Goal: Task Accomplishment & Management: Manage account settings

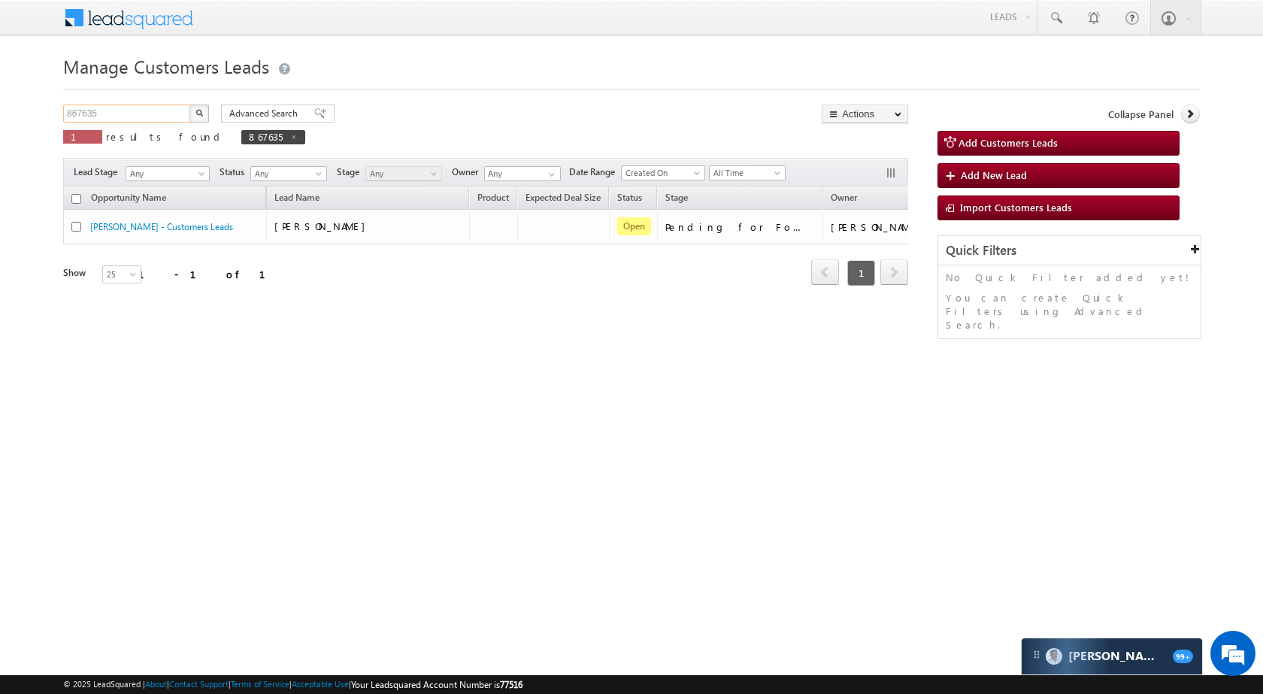
click at [104, 106] on input "867635" at bounding box center [127, 113] width 129 height 18
paste input "935518"
click at [198, 111] on img "button" at bounding box center [199, 113] width 8 height 8
click at [149, 116] on input "935518" at bounding box center [127, 113] width 129 height 18
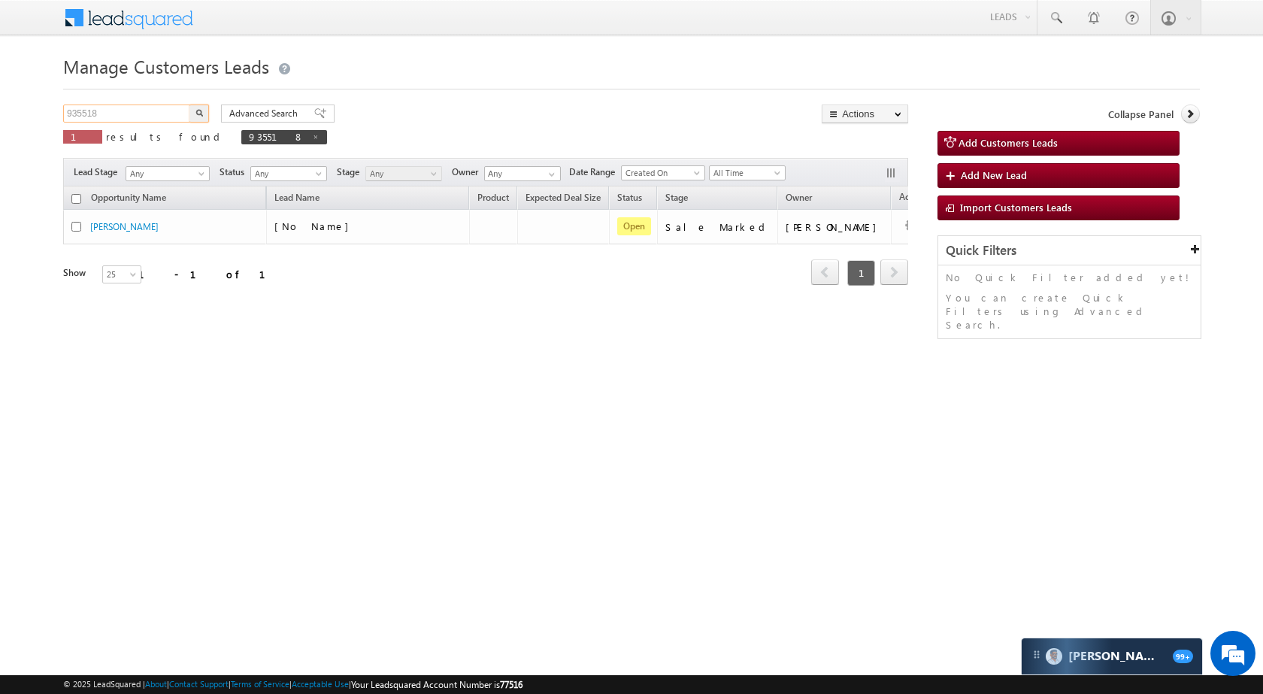
click at [149, 116] on input "935518" at bounding box center [127, 113] width 129 height 18
paste input "875257"
type input "875257"
click at [197, 112] on img "button" at bounding box center [199, 113] width 8 height 8
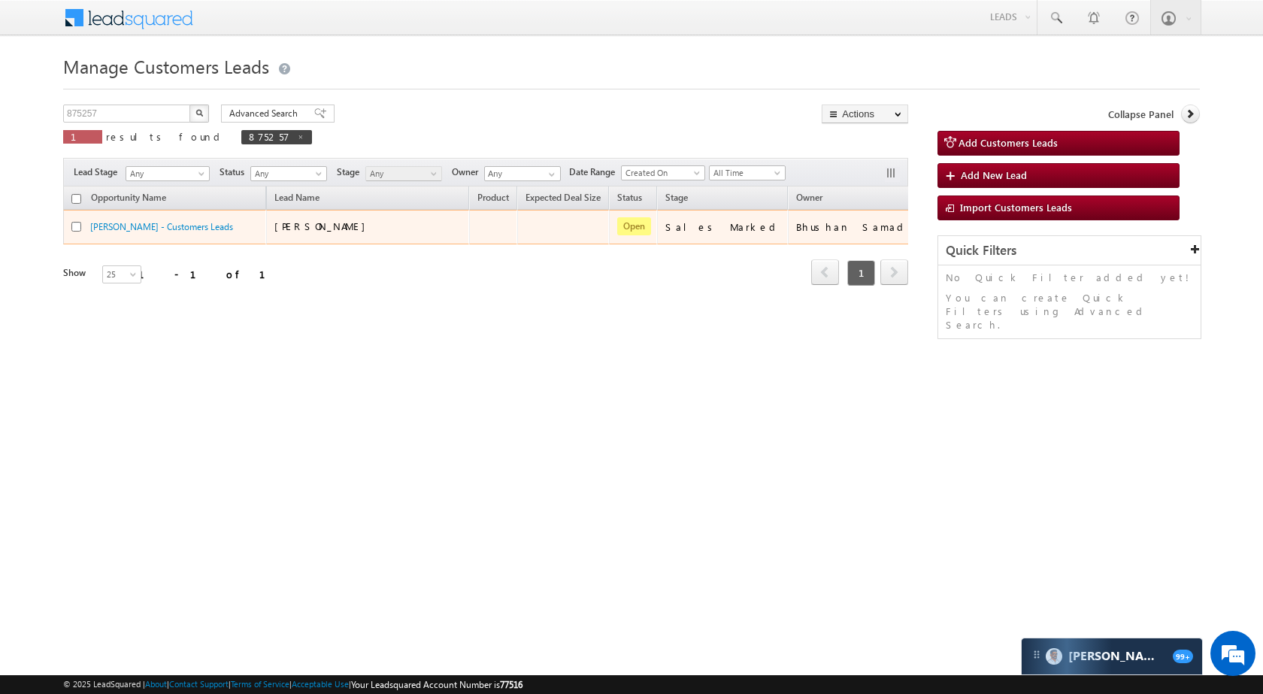
click at [89, 227] on div at bounding box center [80, 226] width 19 height 14
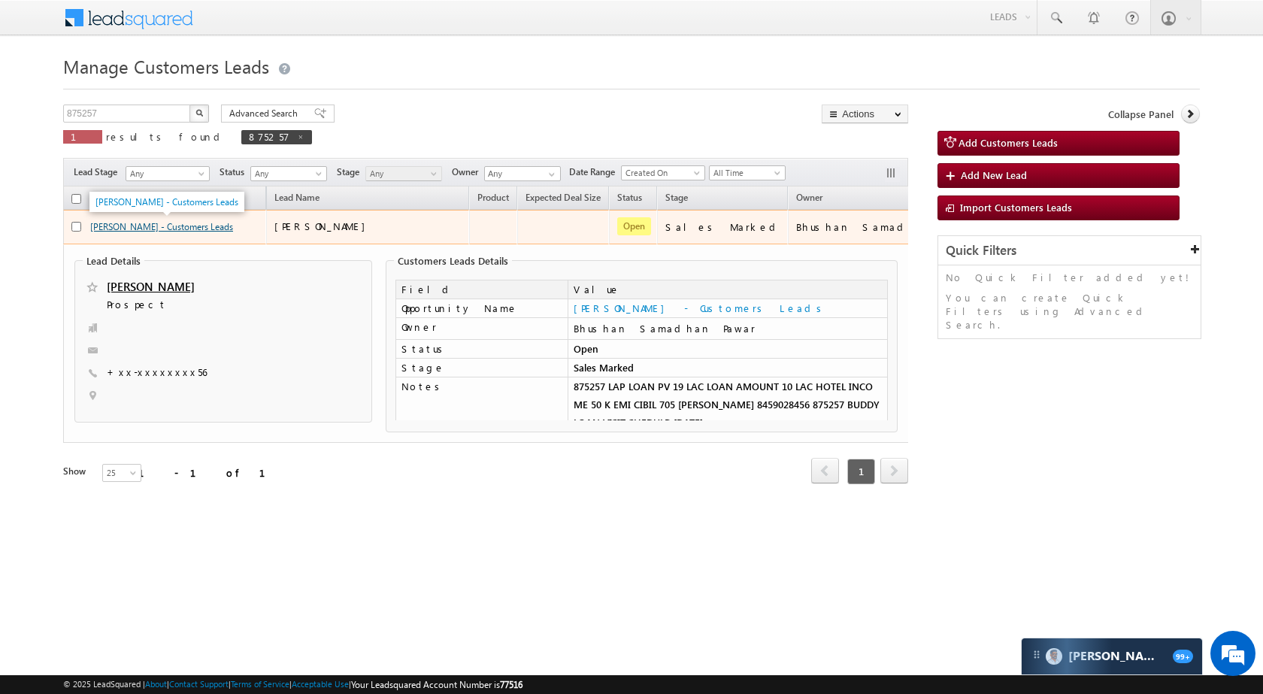
click at [165, 229] on link "[PERSON_NAME] - Customers Leads" at bounding box center [161, 226] width 143 height 11
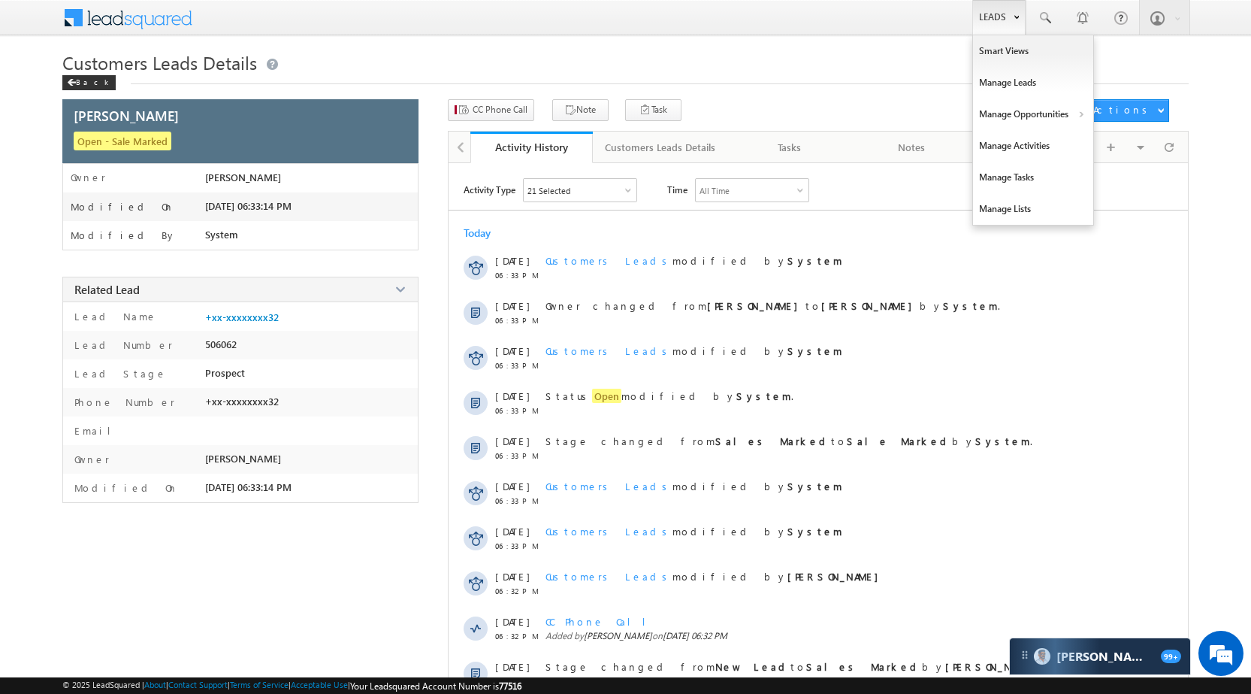
click at [985, 26] on link "Leads" at bounding box center [998, 17] width 53 height 35
click at [1020, 108] on link "Manage Opportunities" at bounding box center [1033, 114] width 120 height 32
click at [1139, 143] on link "Customers Leads" at bounding box center [1164, 147] width 138 height 32
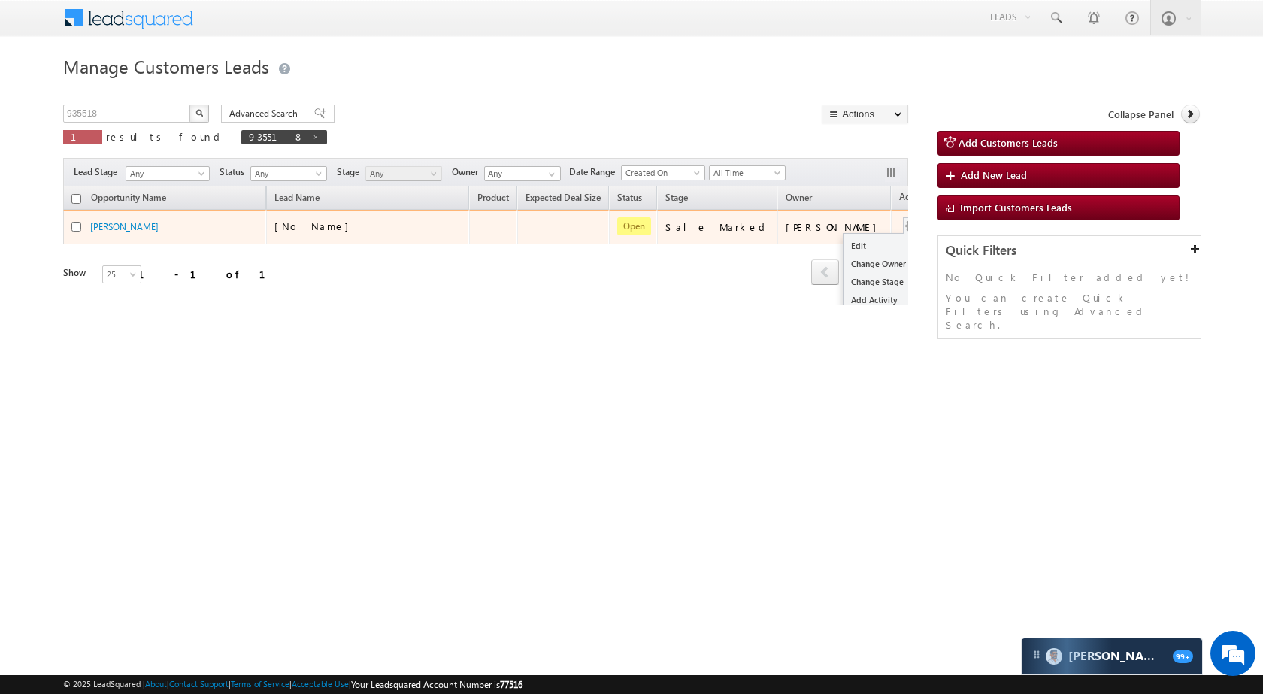
click at [903, 221] on span at bounding box center [911, 225] width 17 height 17
click at [843, 241] on link "Edit" at bounding box center [880, 246] width 75 height 18
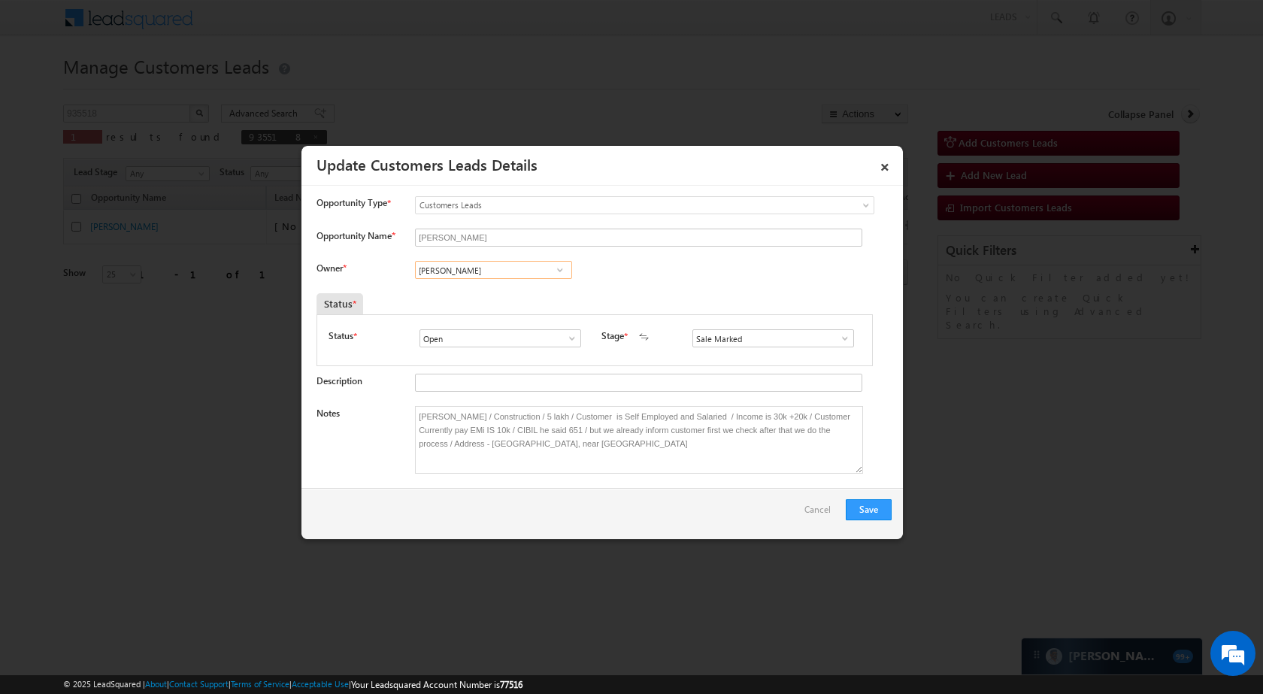
click at [471, 279] on input "[PERSON_NAME]" at bounding box center [493, 270] width 157 height 18
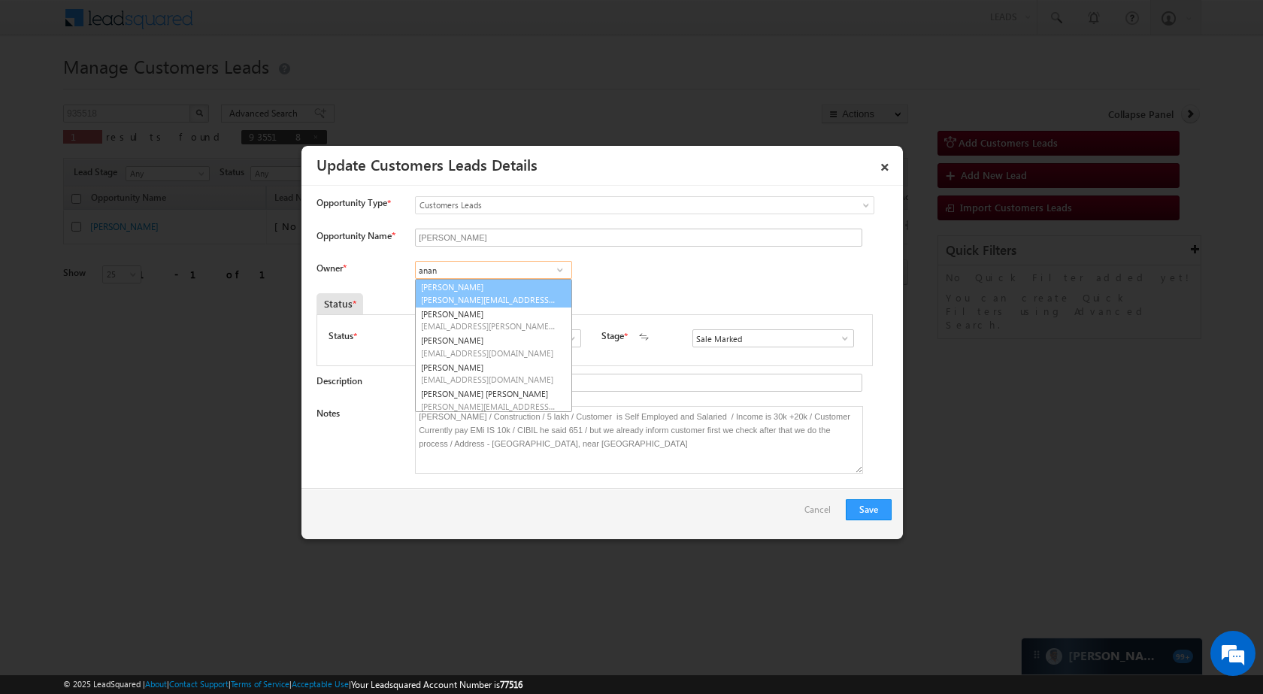
click at [475, 299] on span "anand.khandelwal@sgrlimited.in" at bounding box center [488, 299] width 135 height 11
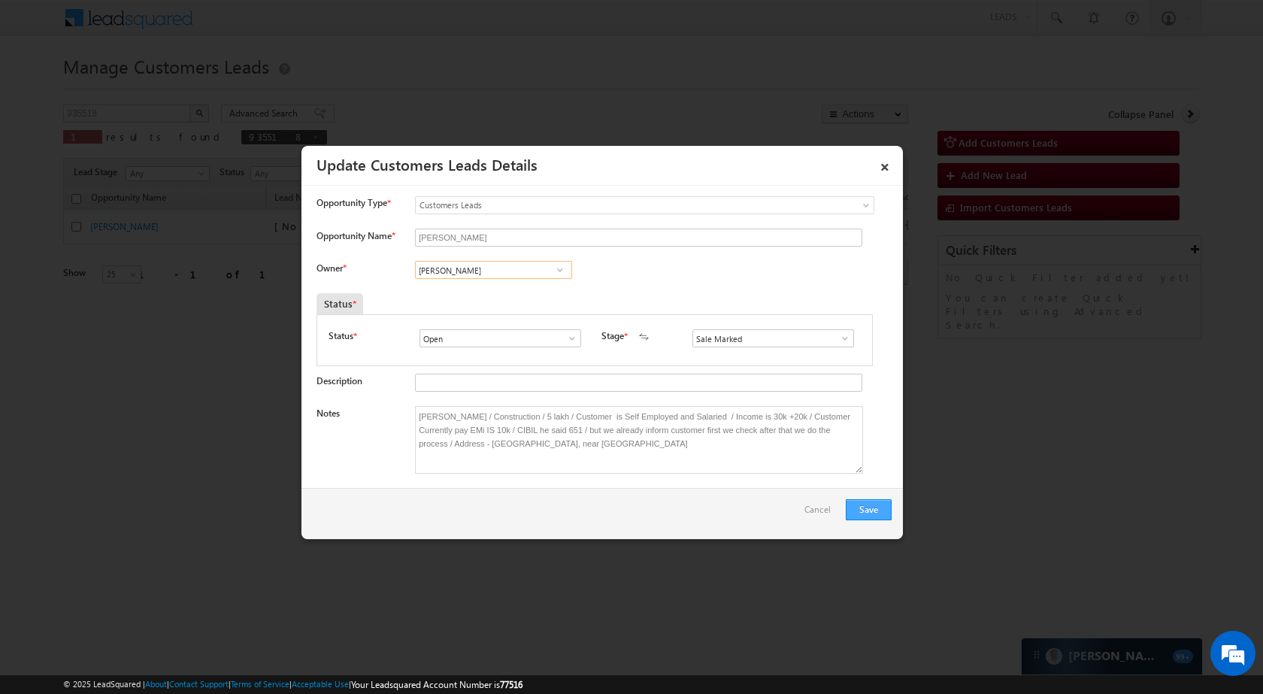
type input "Anand Khandelwal"
click at [862, 504] on button "Save" at bounding box center [868, 509] width 46 height 21
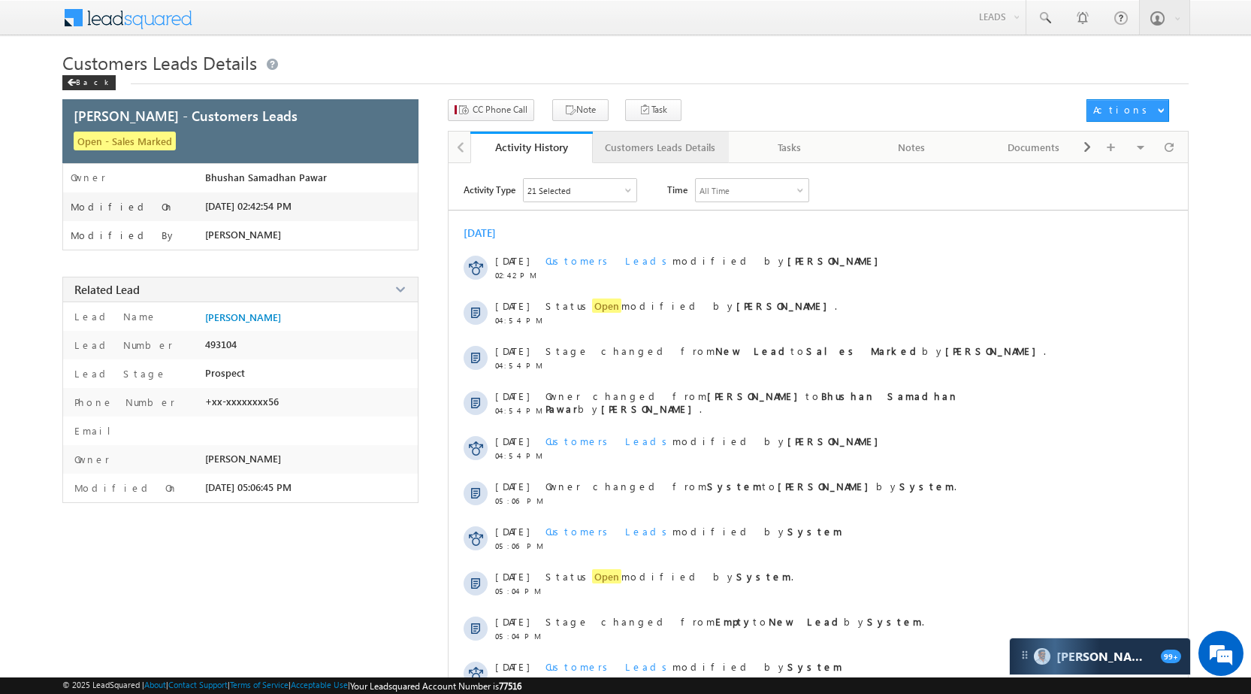
click at [654, 142] on div "Customers Leads Details" at bounding box center [660, 147] width 110 height 18
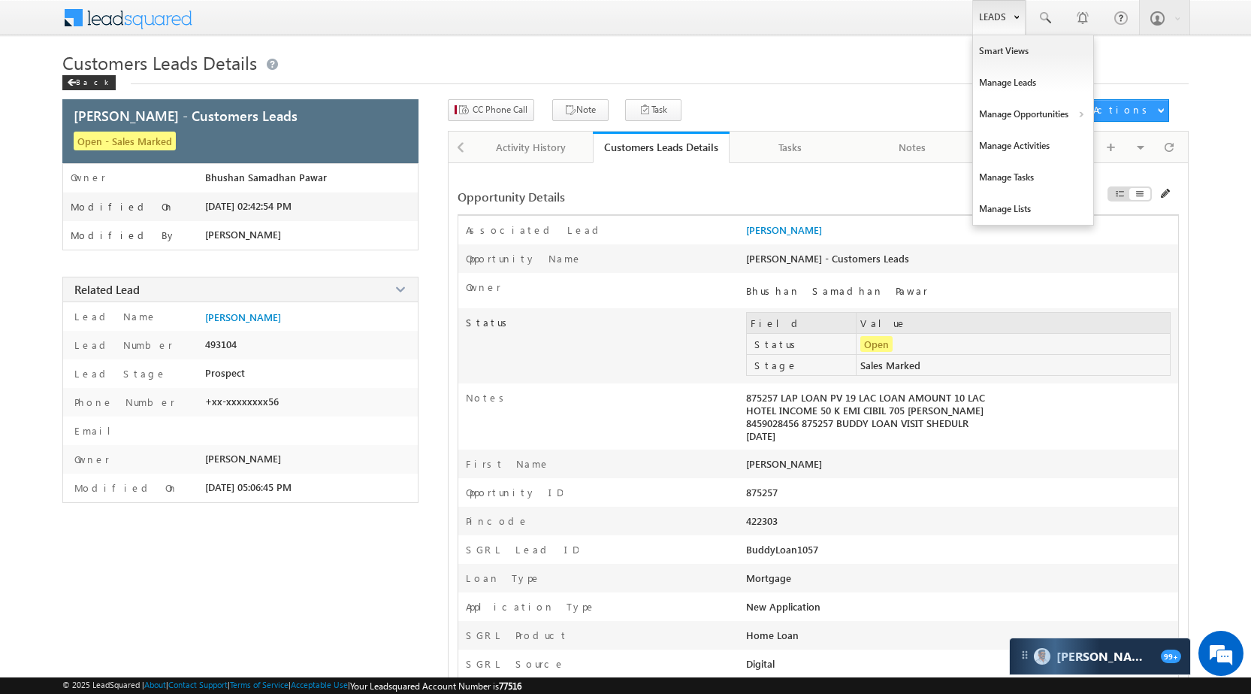
click at [995, 12] on link "Leads" at bounding box center [998, 17] width 53 height 35
click at [1037, 115] on link "Manage Opportunities" at bounding box center [1033, 114] width 120 height 32
drag, startPoint x: 1007, startPoint y: 20, endPoint x: 1008, endPoint y: 95, distance: 75.2
click at [1007, 20] on link "Leads" at bounding box center [998, 17] width 53 height 35
click at [1012, 102] on link "Manage Opportunities" at bounding box center [1033, 114] width 120 height 32
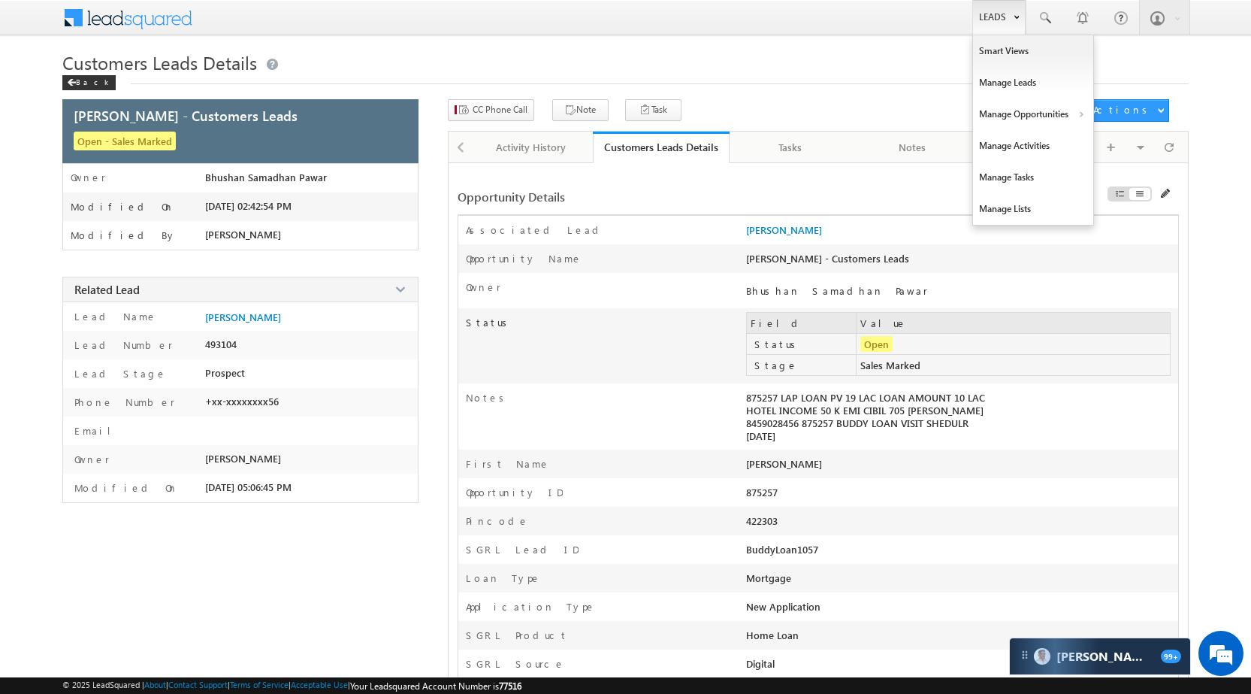
click at [988, 12] on link "Leads" at bounding box center [998, 17] width 53 height 35
click at [1025, 105] on link "Manage Opportunities" at bounding box center [1033, 114] width 120 height 32
click at [1130, 144] on link "Customers Leads" at bounding box center [1164, 147] width 138 height 32
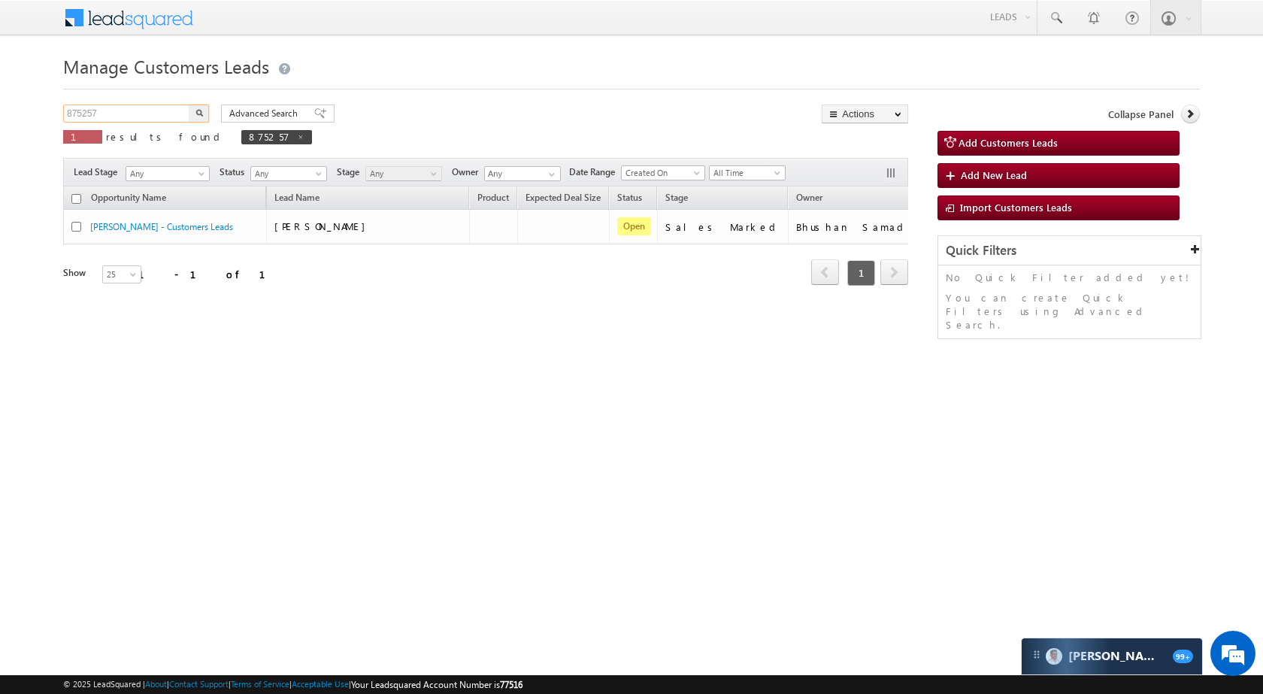
click at [138, 122] on input "875257" at bounding box center [127, 113] width 129 height 18
click at [201, 107] on button "button" at bounding box center [199, 113] width 20 height 18
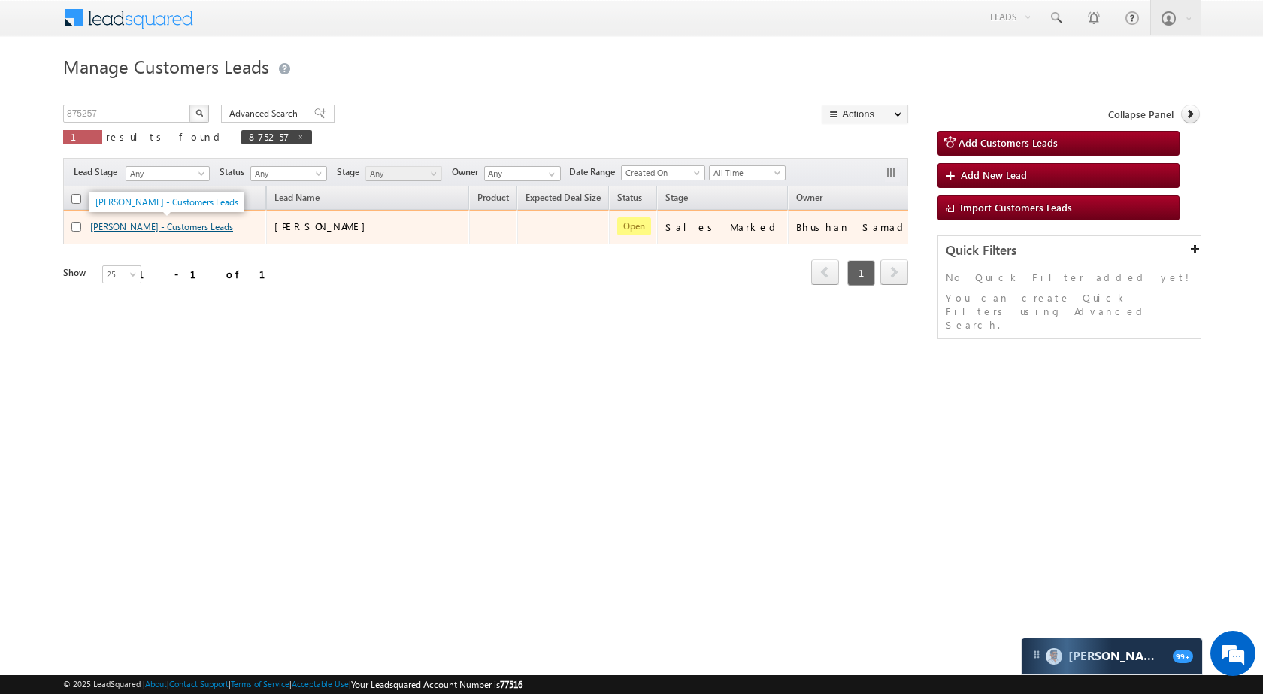
click at [125, 222] on link "[PERSON_NAME] - Customers Leads" at bounding box center [161, 226] width 143 height 11
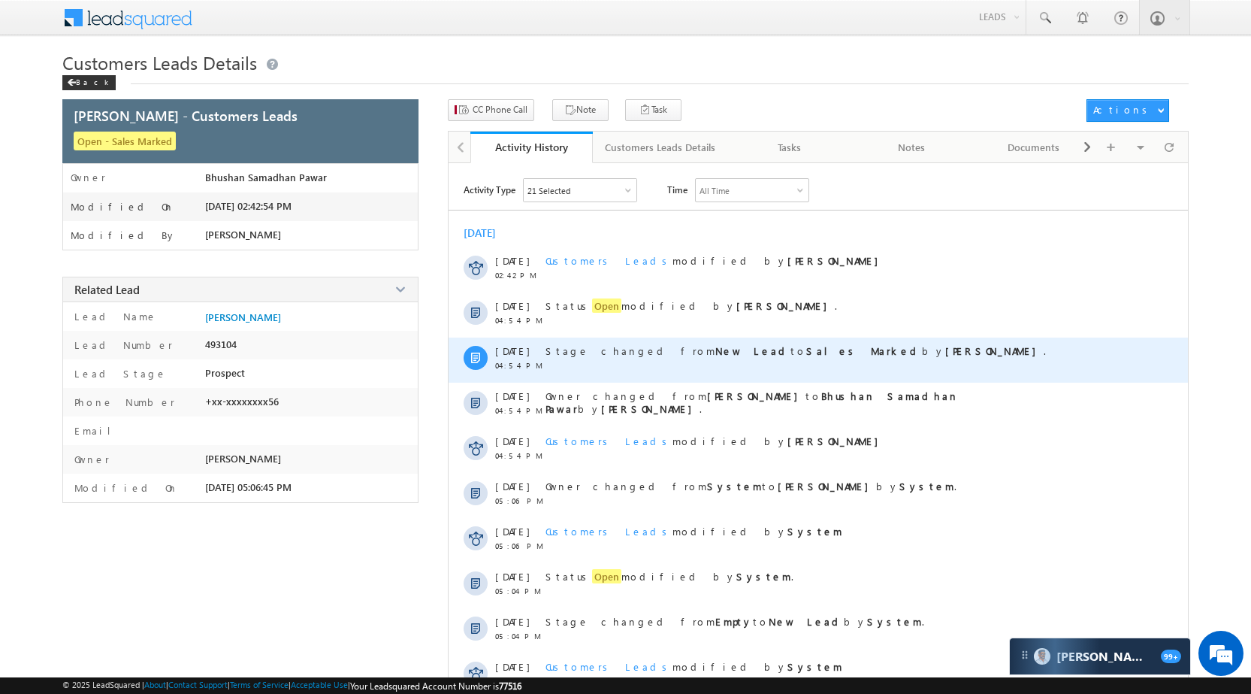
scroll to position [92, 0]
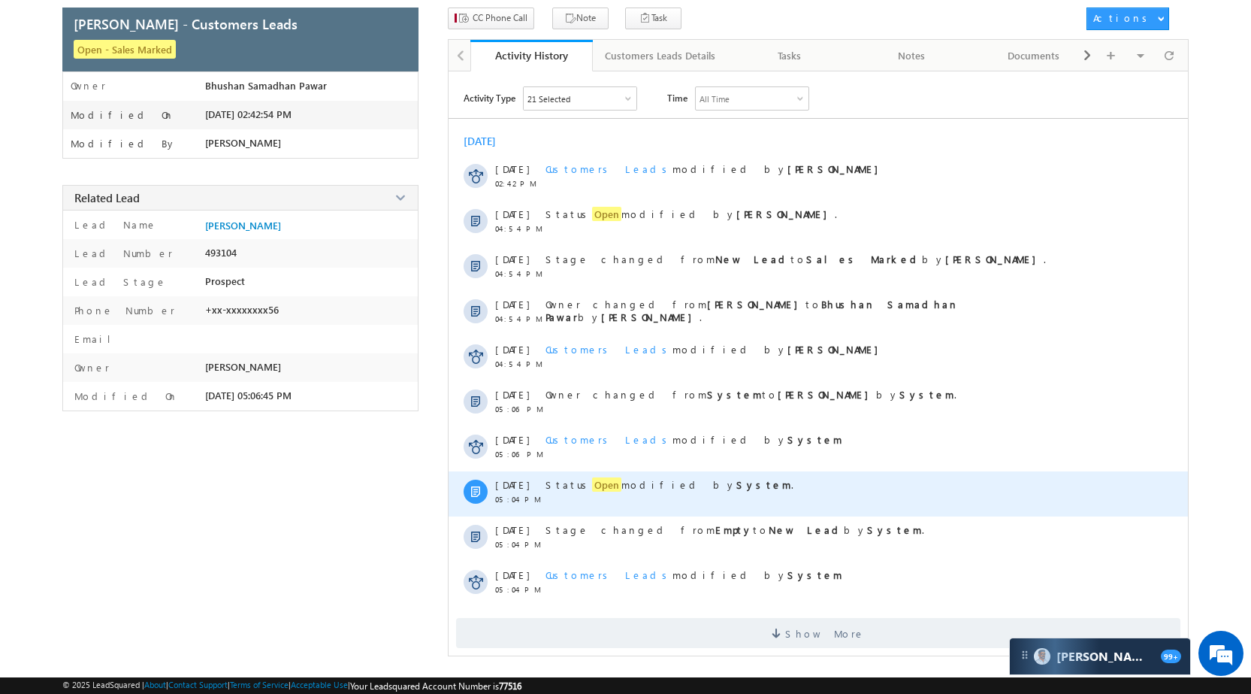
click at [592, 483] on span "Open" at bounding box center [606, 484] width 29 height 14
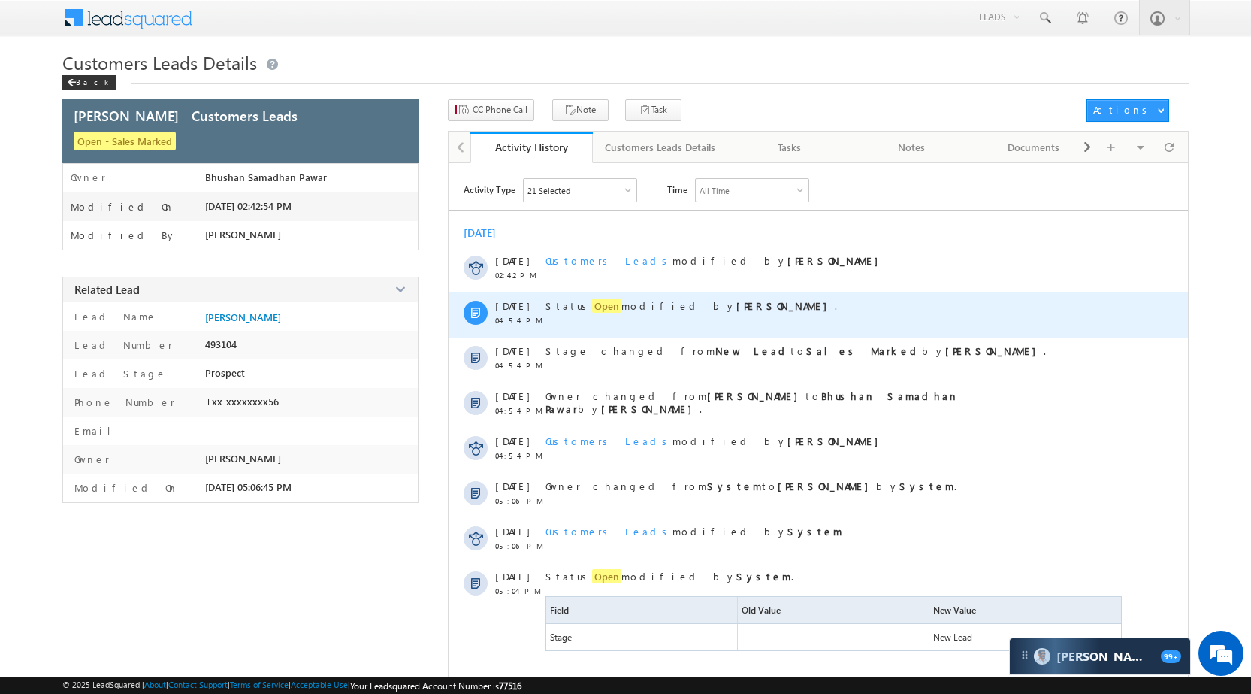
scroll to position [0, 0]
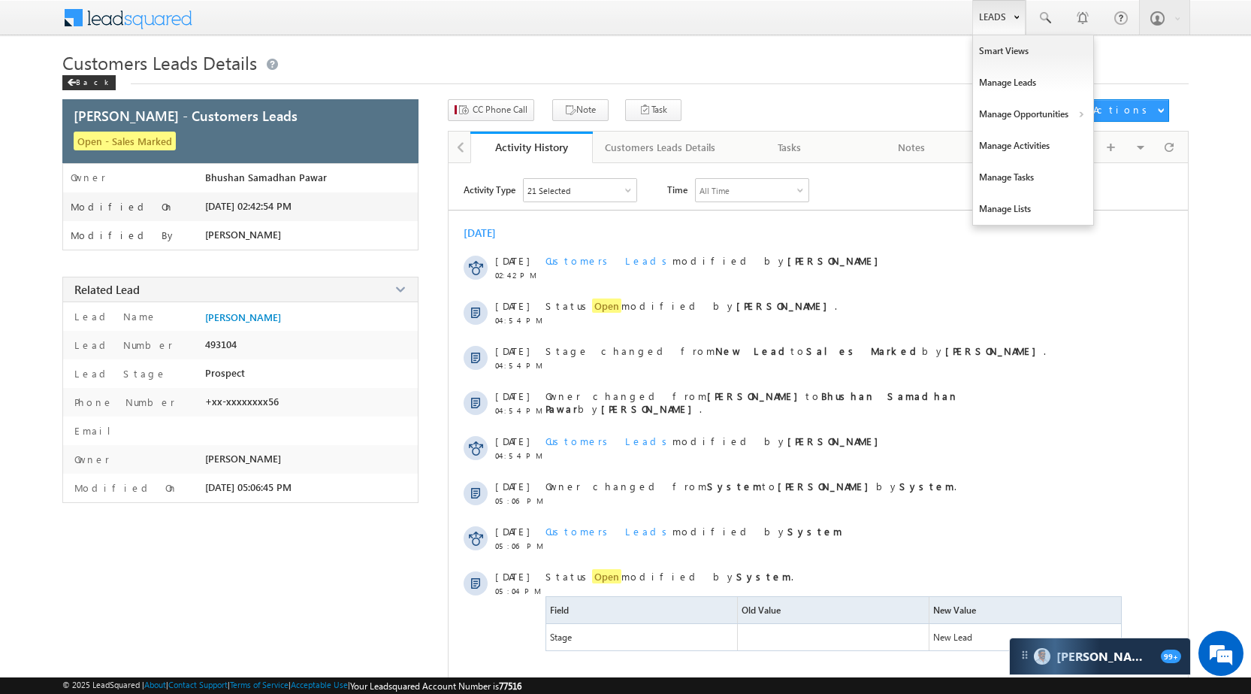
click at [986, 24] on link "Leads" at bounding box center [998, 17] width 53 height 35
click at [1032, 117] on link "Manage Opportunities" at bounding box center [1033, 114] width 120 height 32
click at [1159, 152] on link "Customers Leads" at bounding box center [1164, 147] width 138 height 32
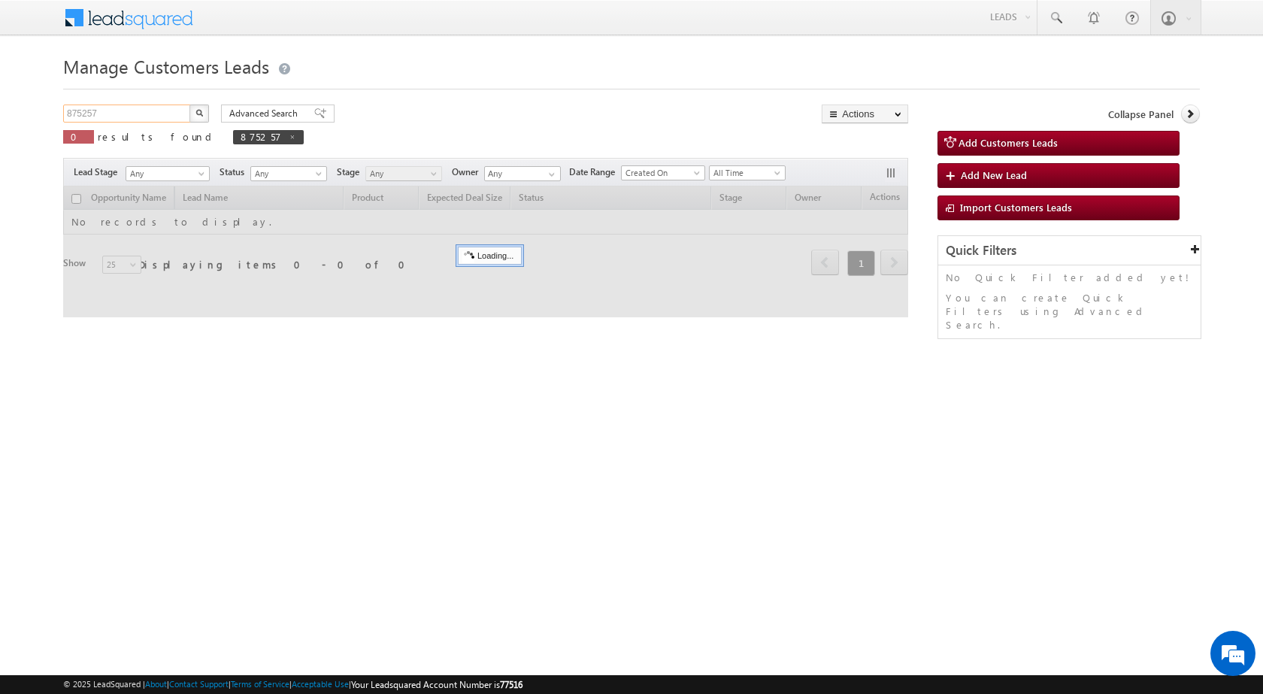
click at [155, 116] on input "875257" at bounding box center [127, 113] width 129 height 18
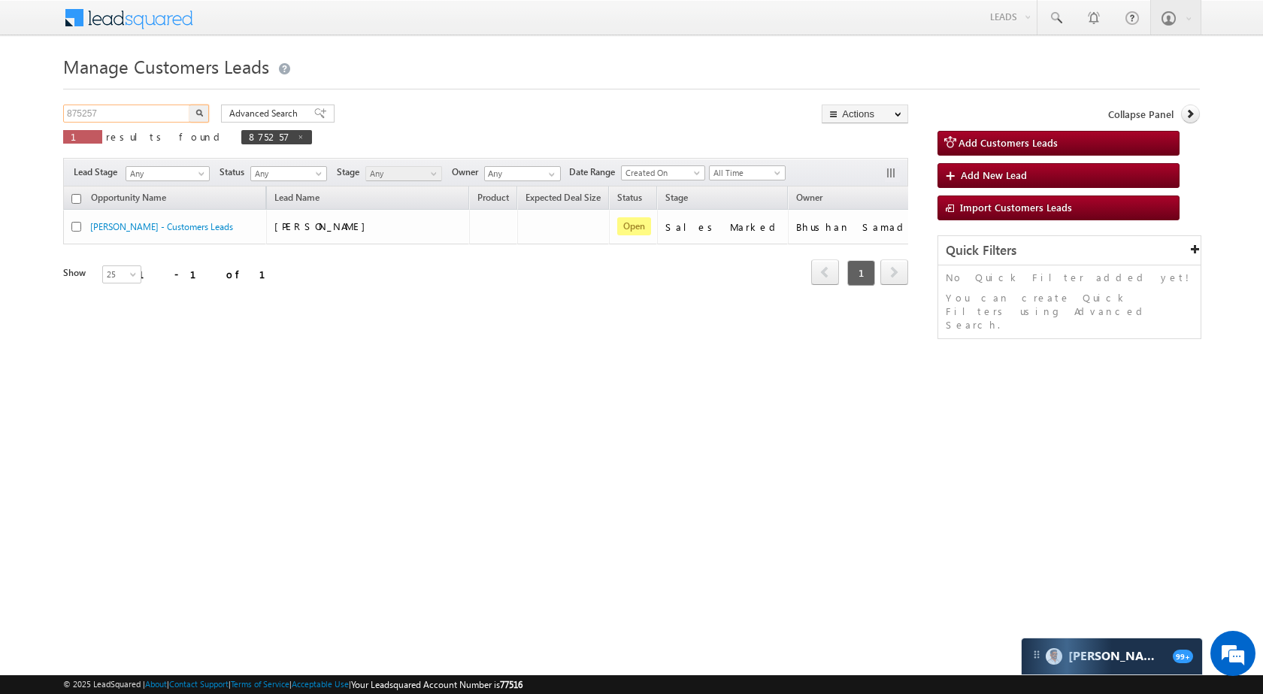
click at [155, 116] on input "875257" at bounding box center [127, 113] width 129 height 18
paste input "60729"
type input "860729"
click at [198, 111] on img "button" at bounding box center [199, 113] width 8 height 8
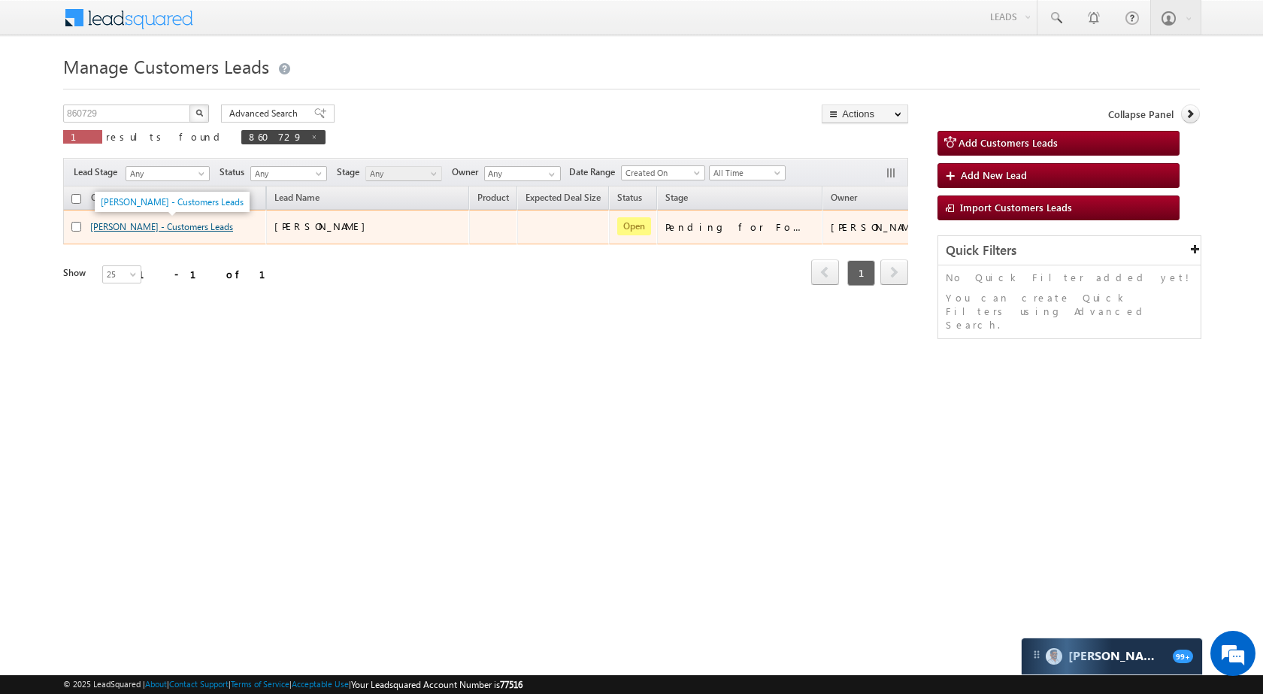
click at [134, 226] on link "[PERSON_NAME] - Customers Leads" at bounding box center [161, 226] width 143 height 11
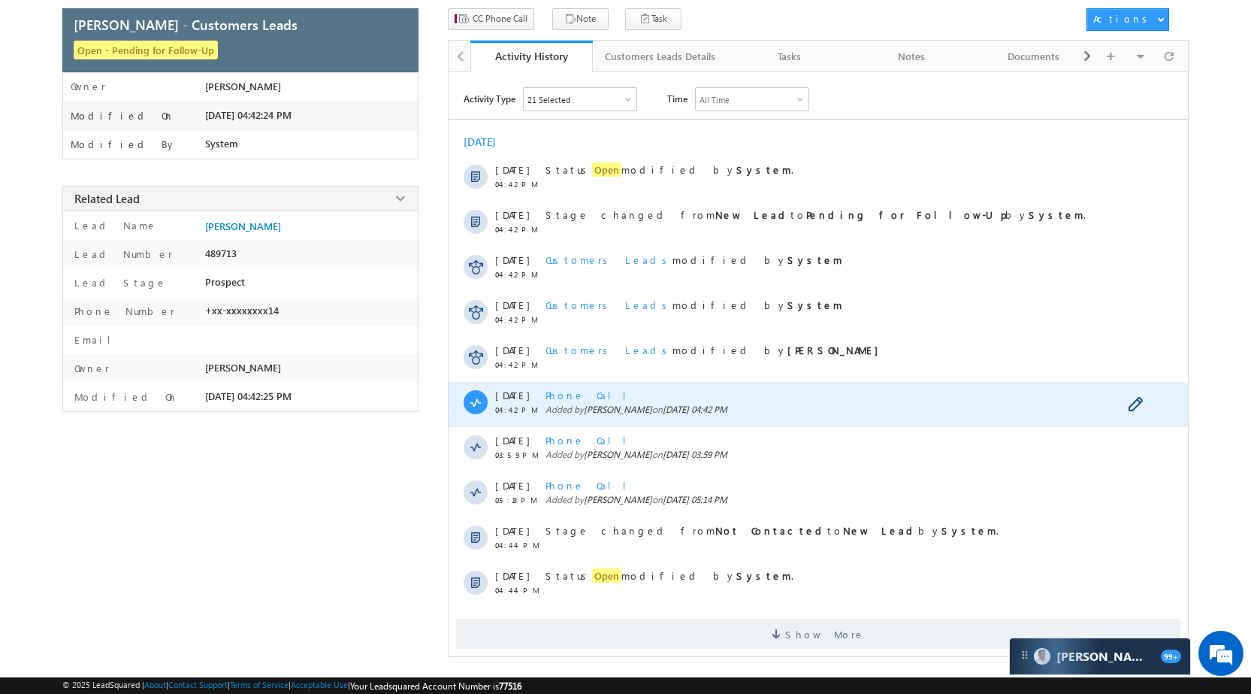
scroll to position [92, 0]
click at [579, 397] on span "Phone Call" at bounding box center [592, 394] width 92 height 13
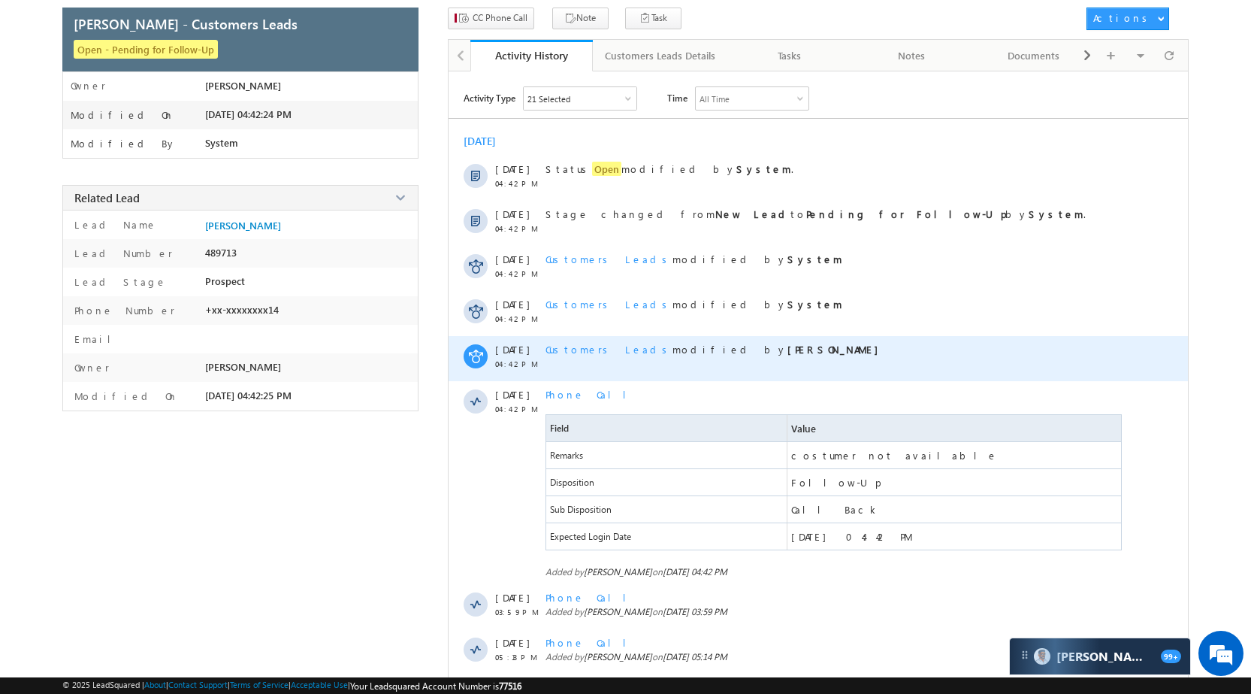
click at [789, 340] on div "Customers Leads modified by Banveer Singh" at bounding box center [835, 358] width 579 height 45
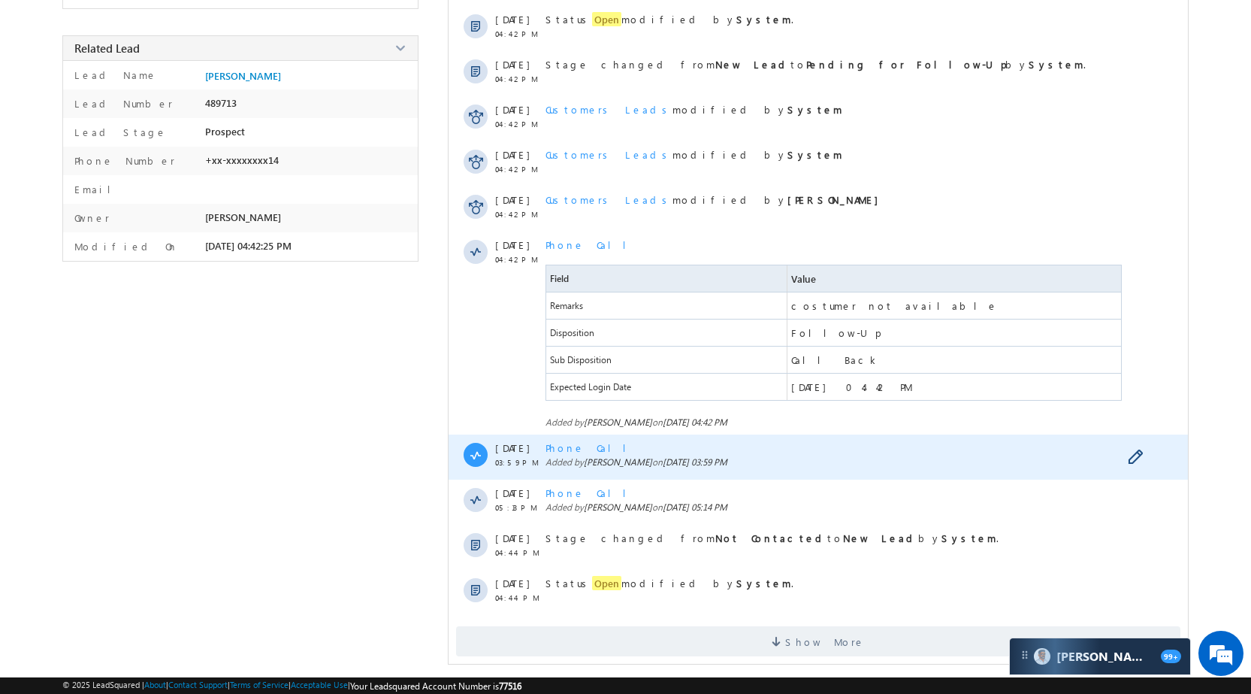
scroll to position [242, 0]
click at [579, 452] on span "Phone Call" at bounding box center [592, 446] width 92 height 13
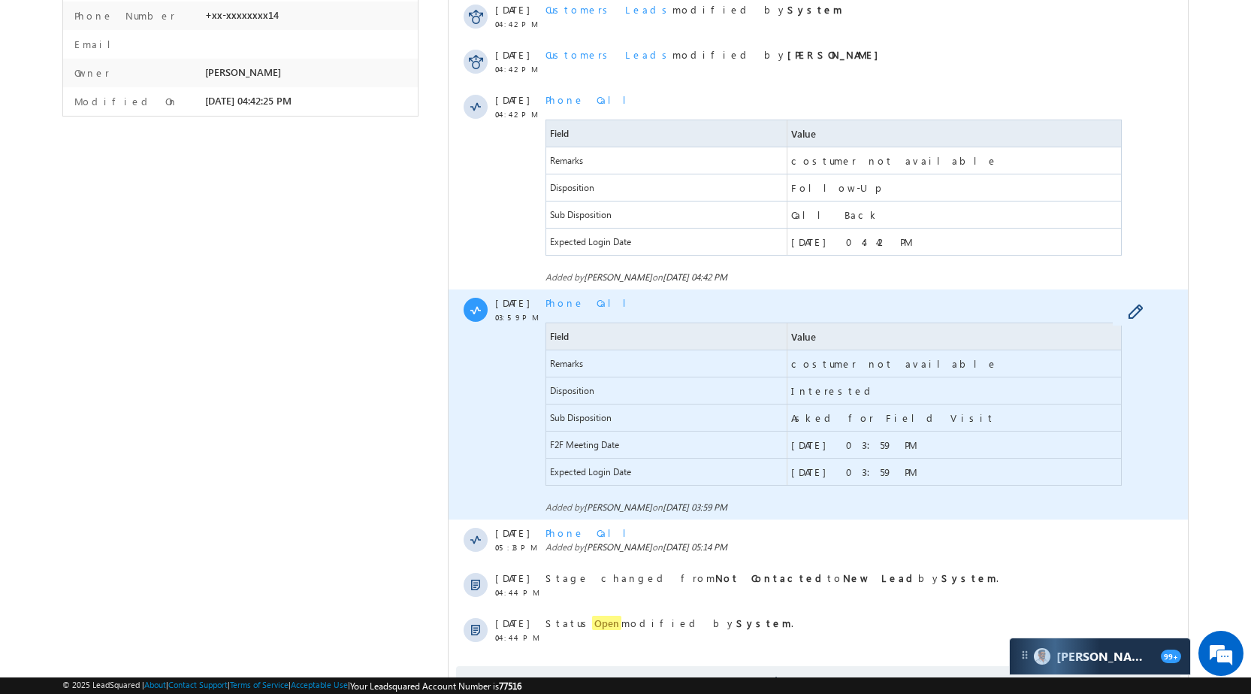
scroll to position [392, 0]
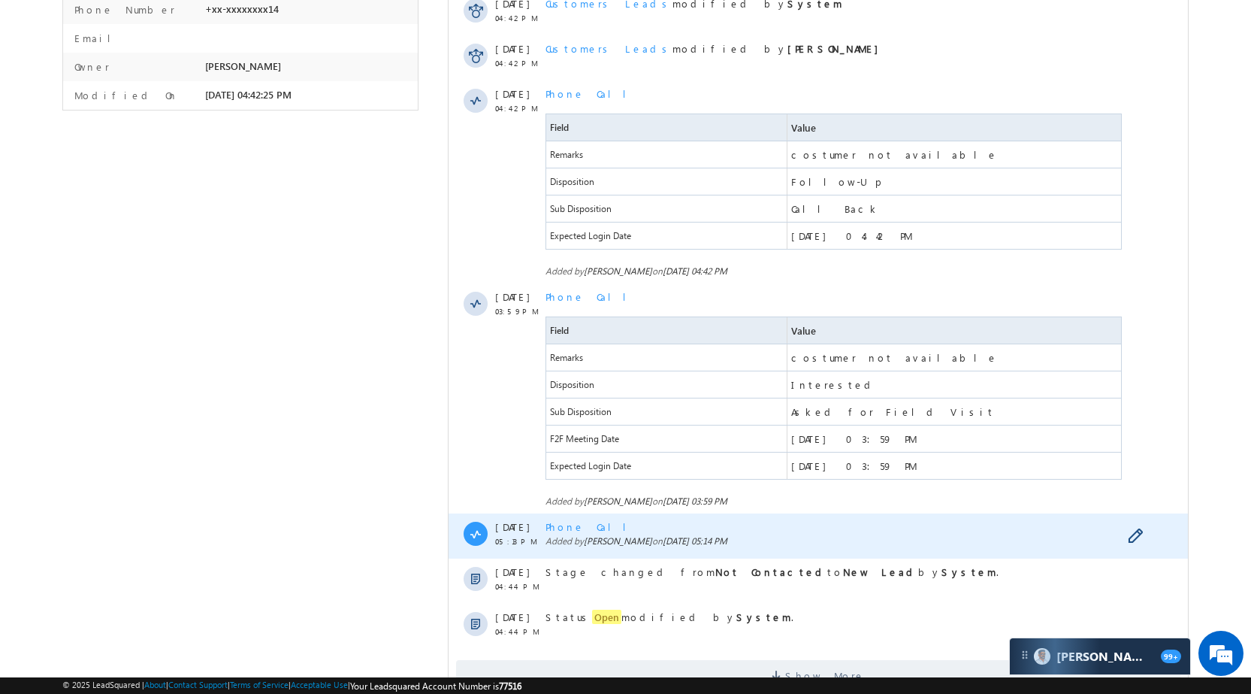
click at [588, 528] on span "Phone Call" at bounding box center [592, 526] width 92 height 13
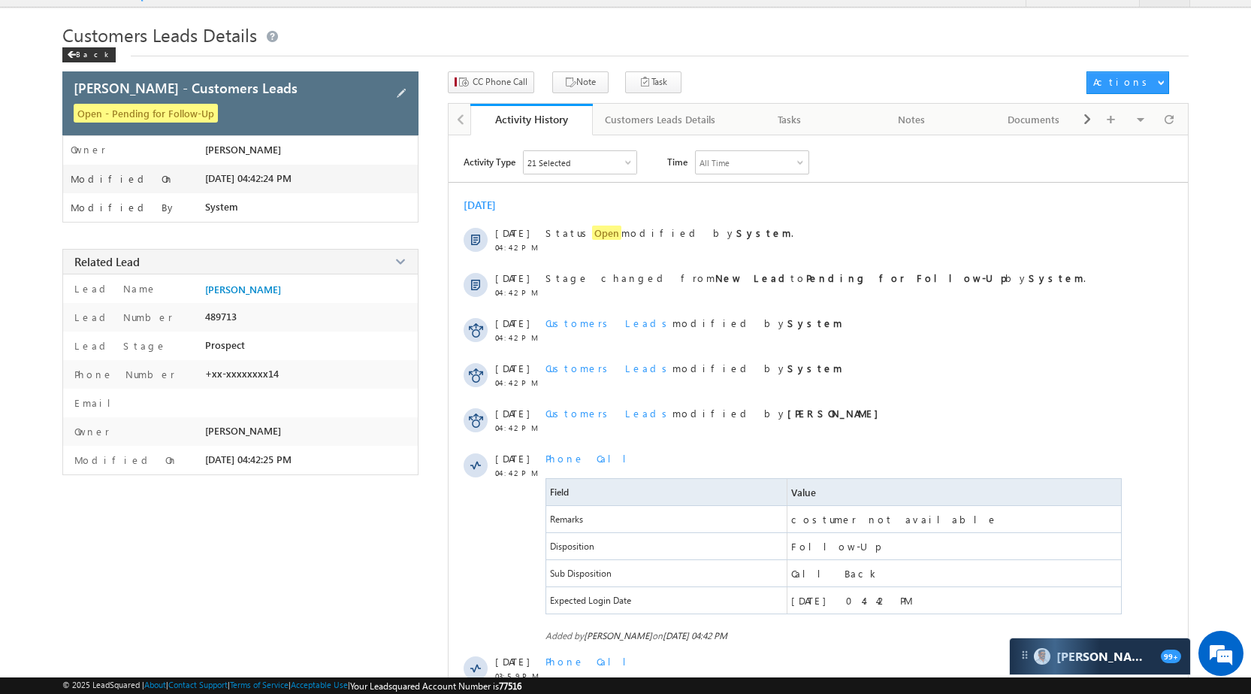
scroll to position [0, 0]
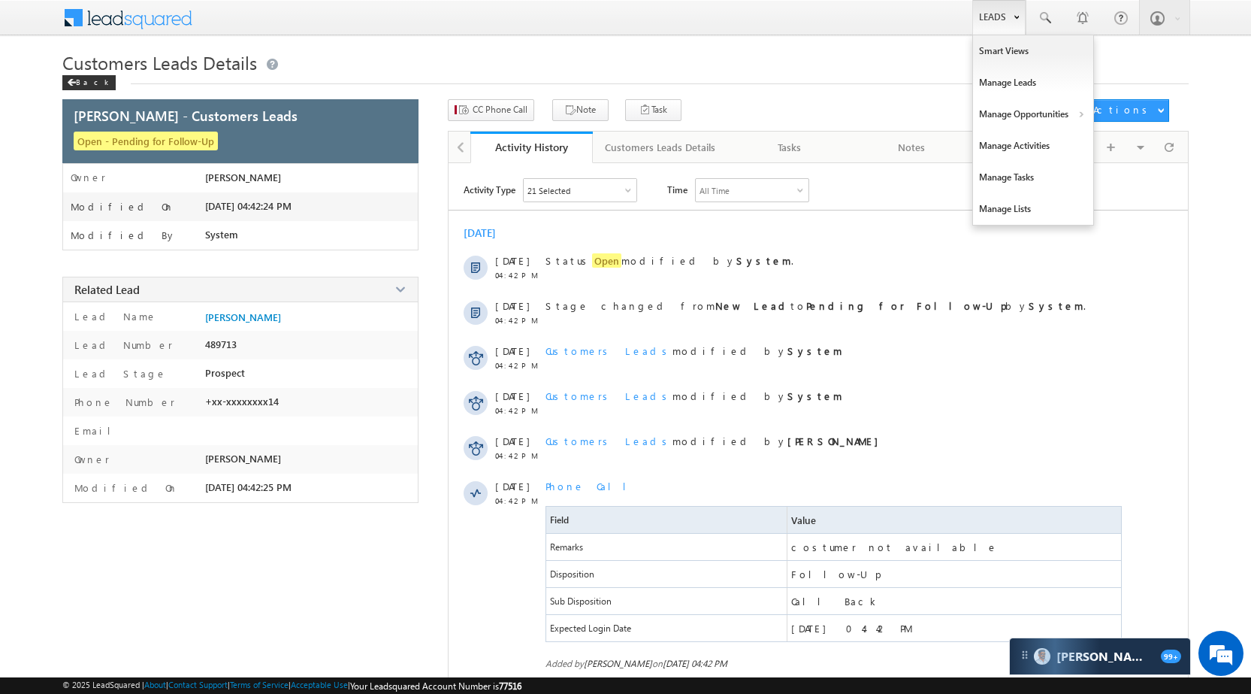
click at [1006, 19] on link "Leads" at bounding box center [998, 17] width 53 height 35
click at [1024, 126] on link "Manage Opportunities" at bounding box center [1033, 114] width 120 height 32
click at [1151, 147] on link "Customers Leads" at bounding box center [1164, 147] width 138 height 32
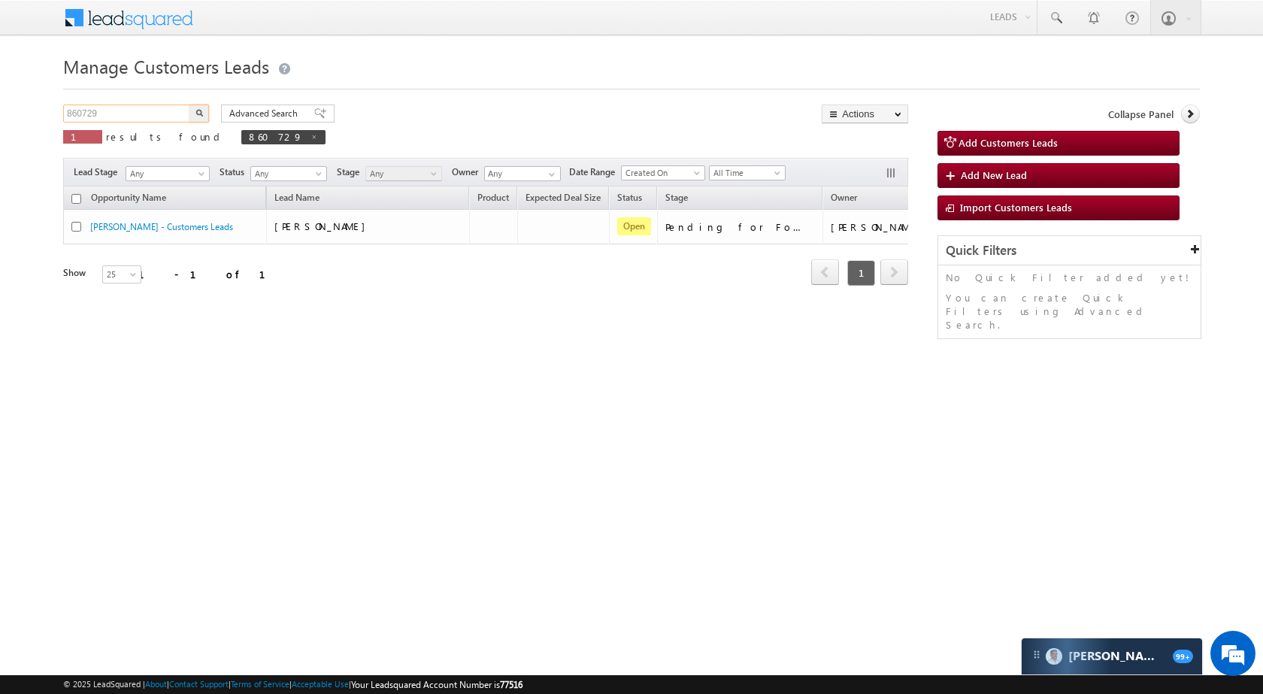
click at [135, 107] on input "860729" at bounding box center [127, 113] width 129 height 18
paste input "28932"
type input "828932"
click at [199, 117] on button "button" at bounding box center [199, 113] width 20 height 18
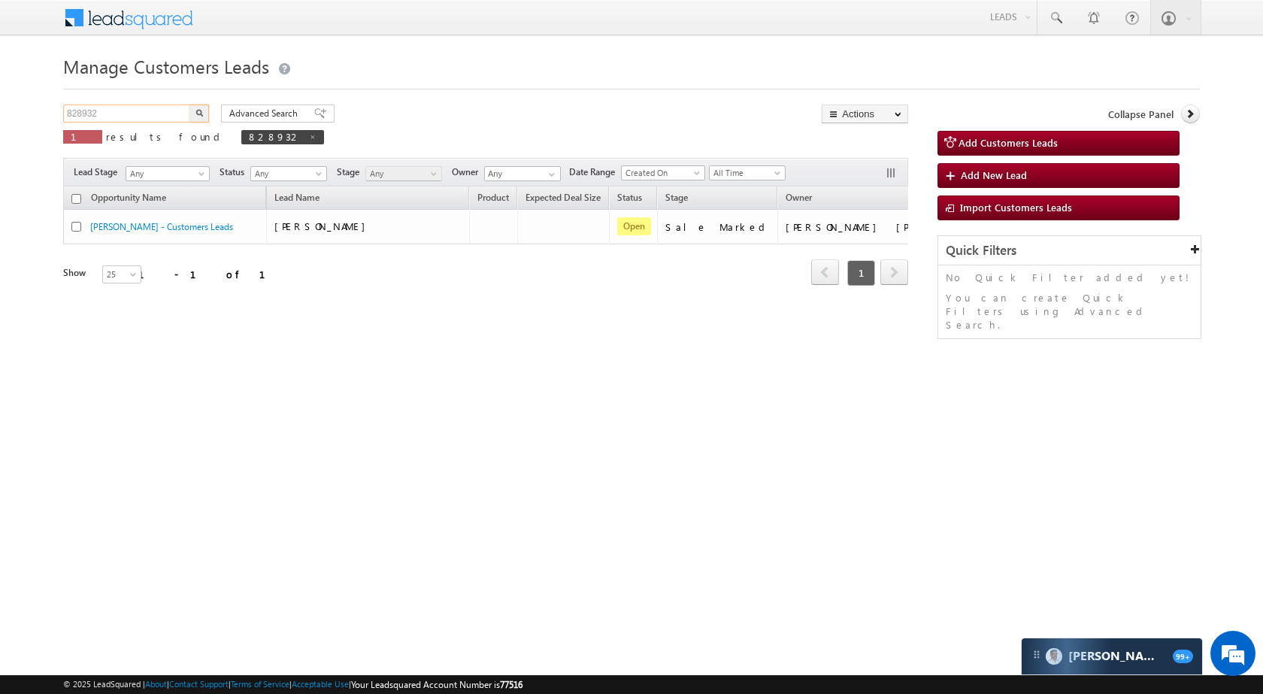
click at [162, 109] on input "828932" at bounding box center [127, 113] width 129 height 18
paste input "93596"
type input "935962"
click at [195, 111] on img "button" at bounding box center [199, 113] width 8 height 8
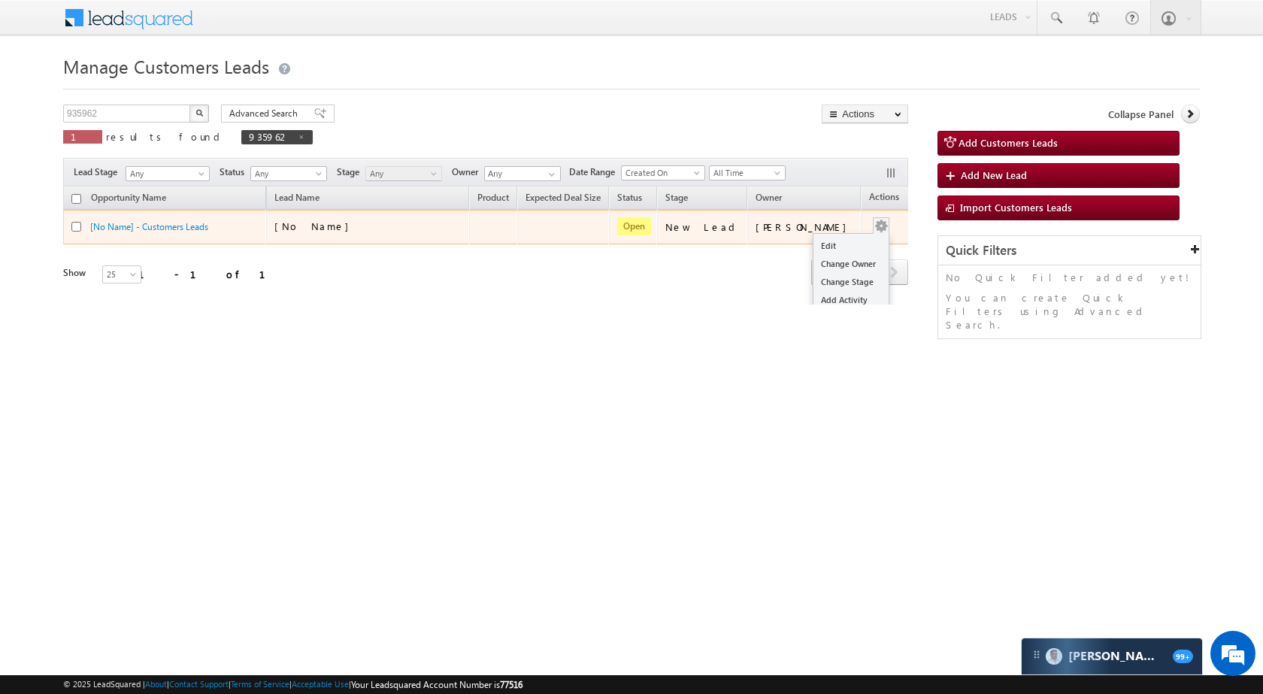
click at [873, 224] on button "button" at bounding box center [880, 226] width 15 height 15
click at [824, 249] on link "Edit" at bounding box center [850, 246] width 75 height 18
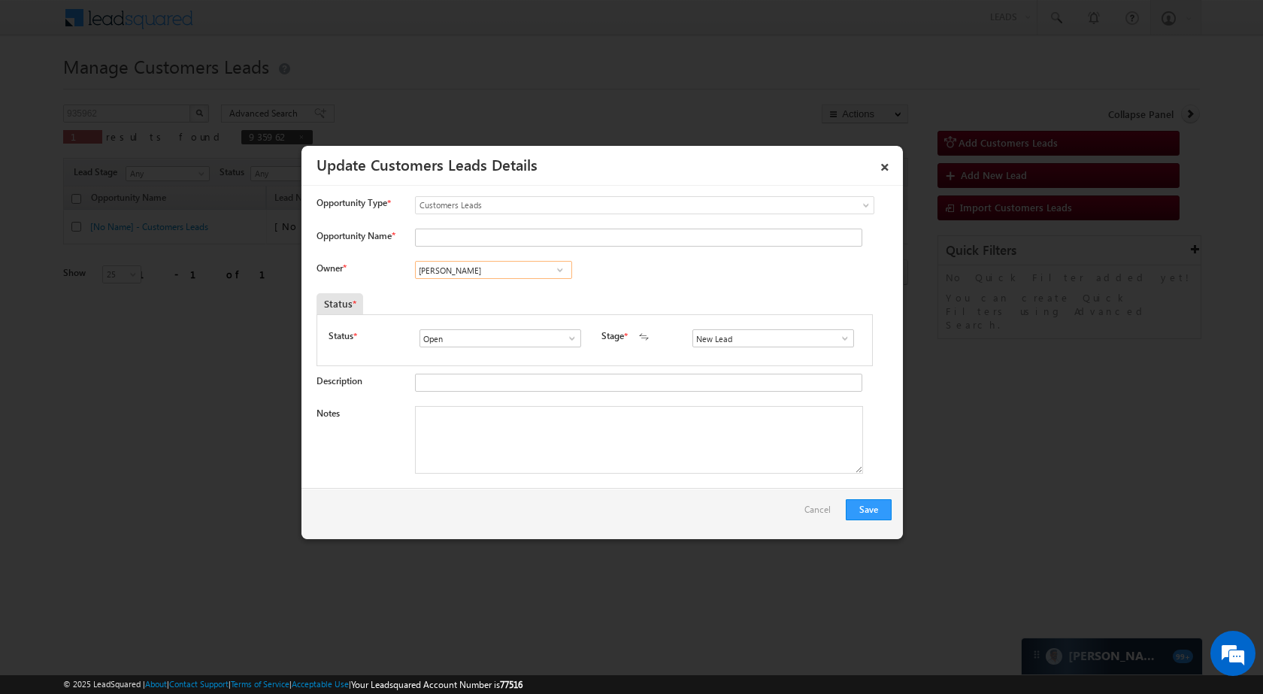
click at [499, 271] on input "[PERSON_NAME]" at bounding box center [493, 270] width 157 height 18
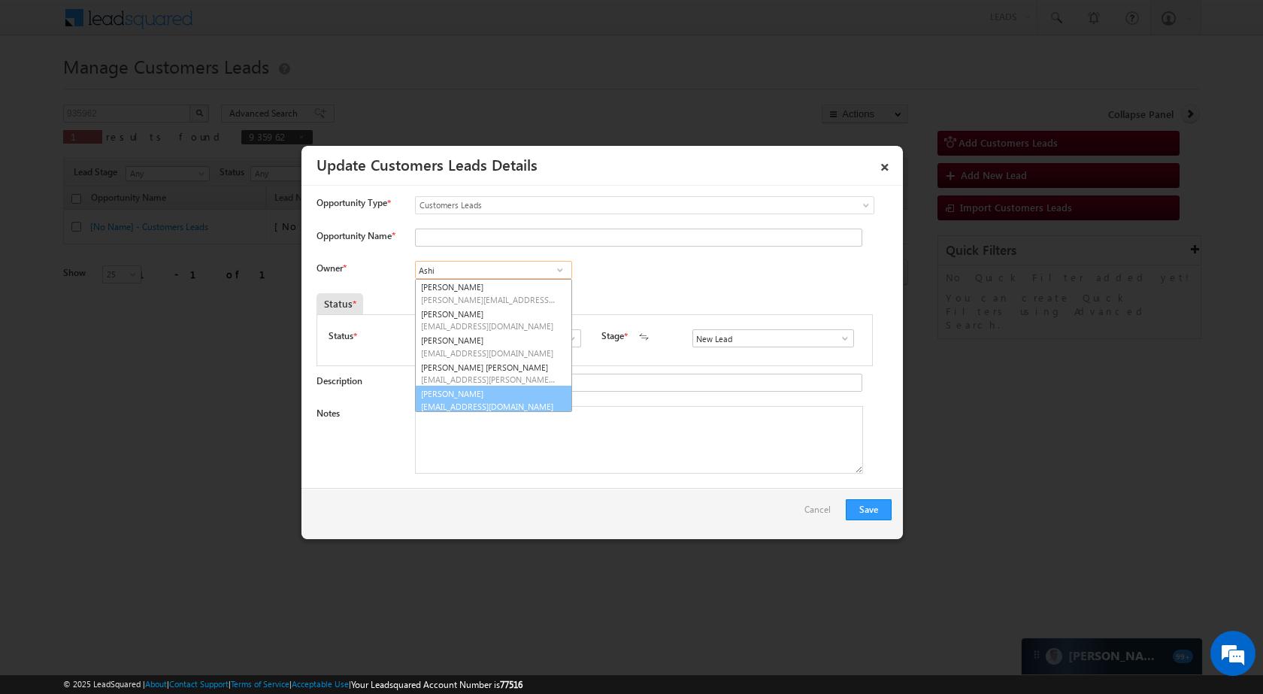
scroll to position [4, 0]
click at [497, 364] on link "[PERSON_NAME] Bhati [EMAIL_ADDRESS][PERSON_NAME][DOMAIN_NAME]" at bounding box center [493, 369] width 157 height 29
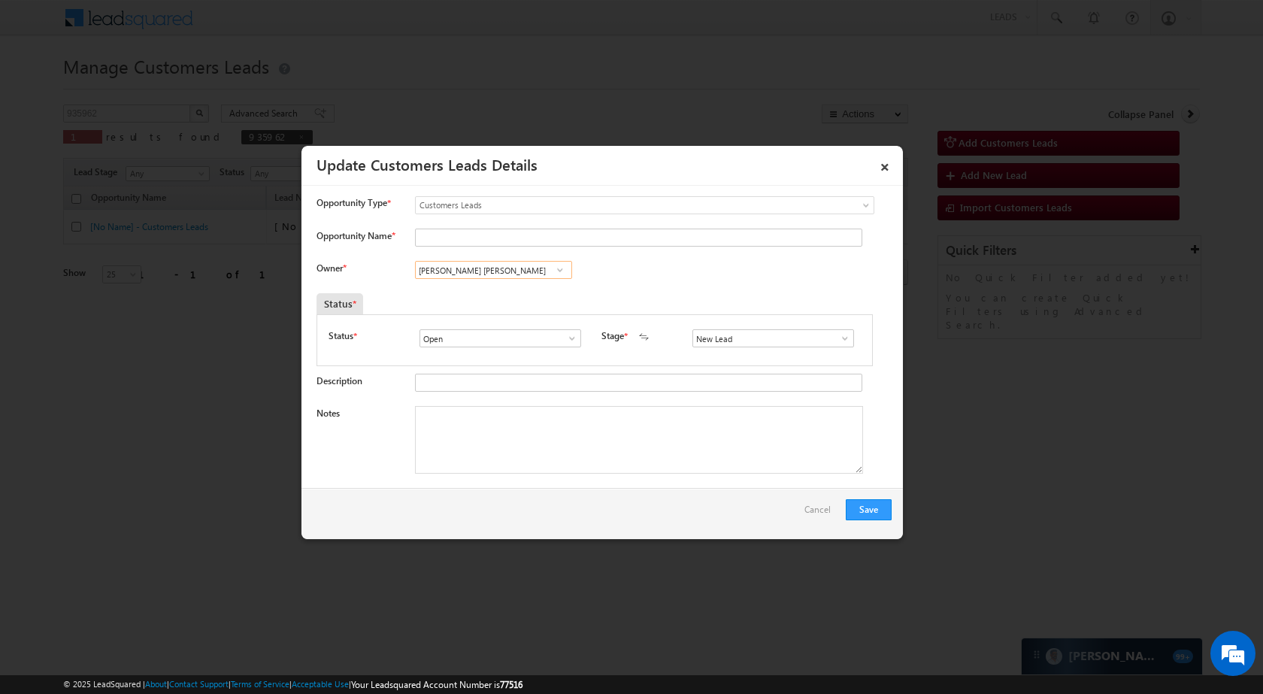
type input "[PERSON_NAME] [PERSON_NAME]"
click at [837, 335] on span at bounding box center [844, 338] width 15 height 12
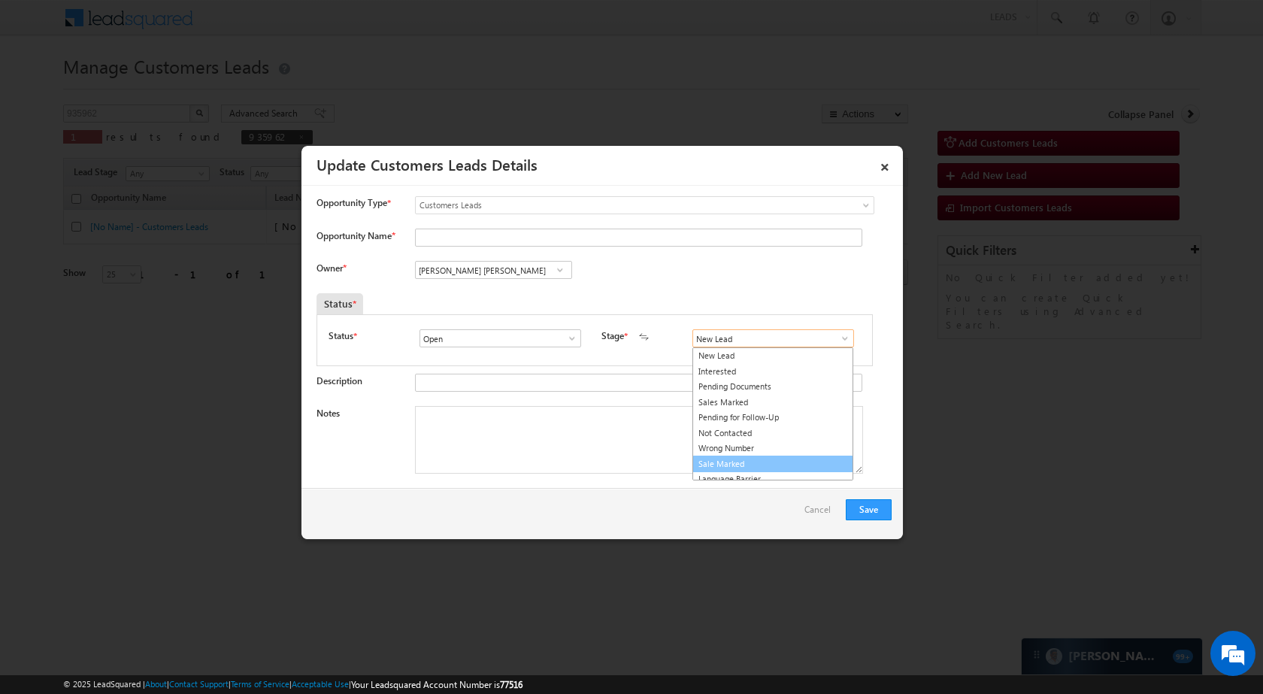
click at [731, 466] on link "Sale Marked" at bounding box center [772, 463] width 161 height 17
type input "Sale Marked"
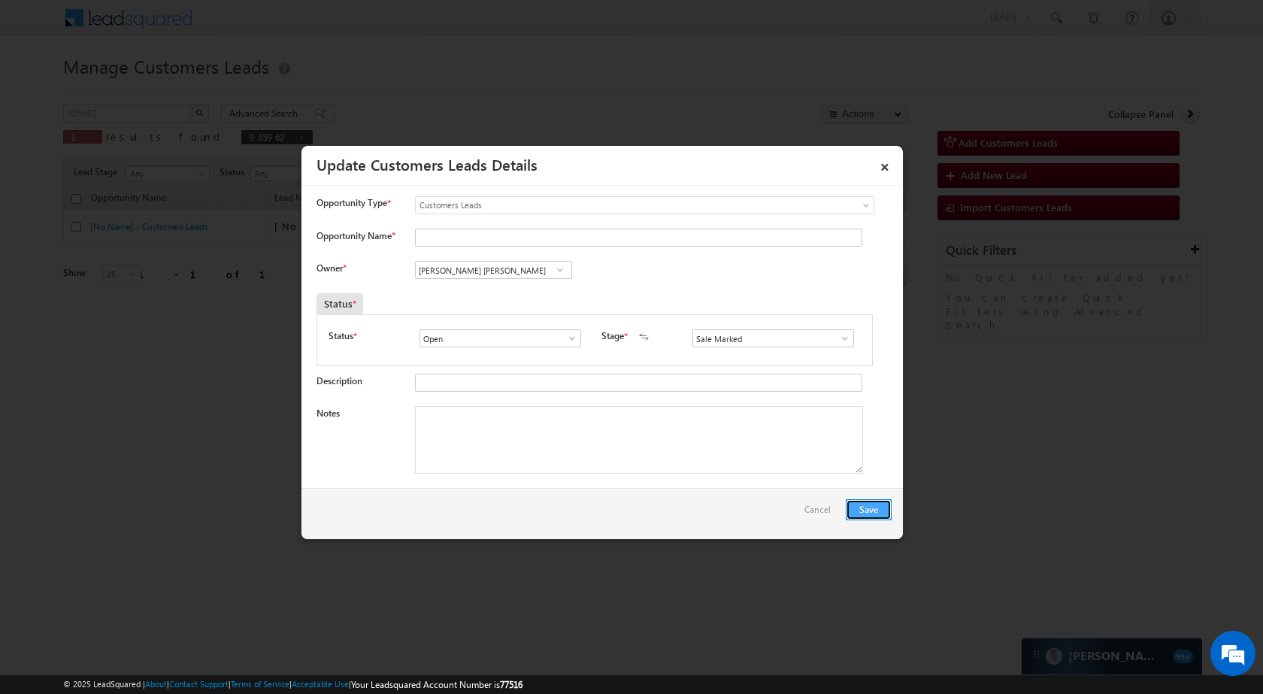
click at [885, 508] on button "Save" at bounding box center [868, 509] width 46 height 21
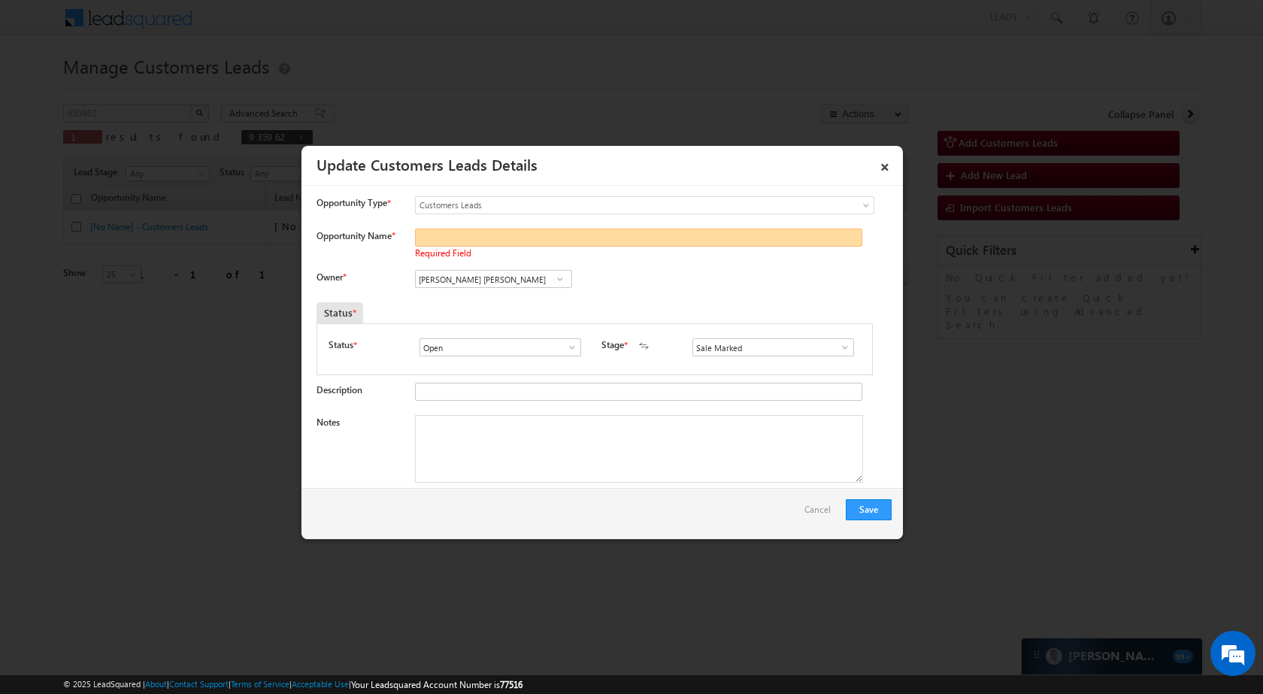
click at [469, 240] on input "Opportunity Name *" at bounding box center [638, 237] width 447 height 18
paste input "[PERSON_NAME]"
type input "[PERSON_NAME]"
click at [869, 509] on button "Save" at bounding box center [868, 509] width 46 height 21
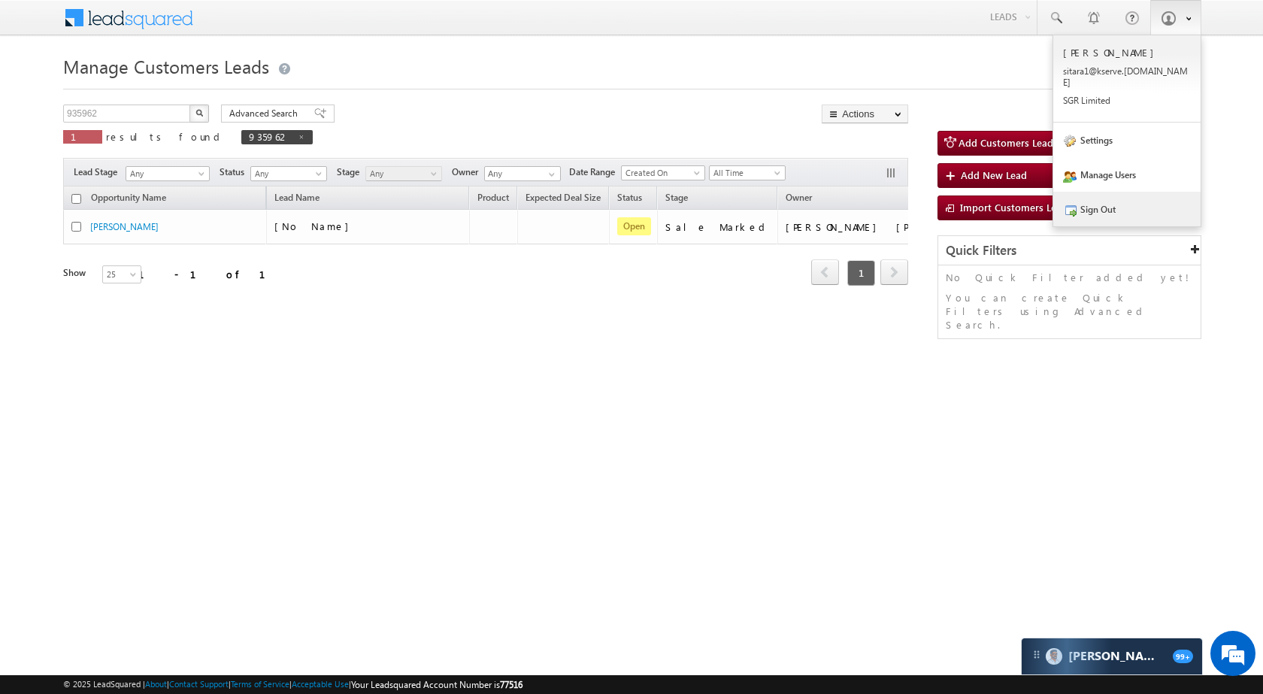
click at [1126, 203] on link "Sign Out" at bounding box center [1126, 209] width 147 height 35
